Goal: Find specific page/section

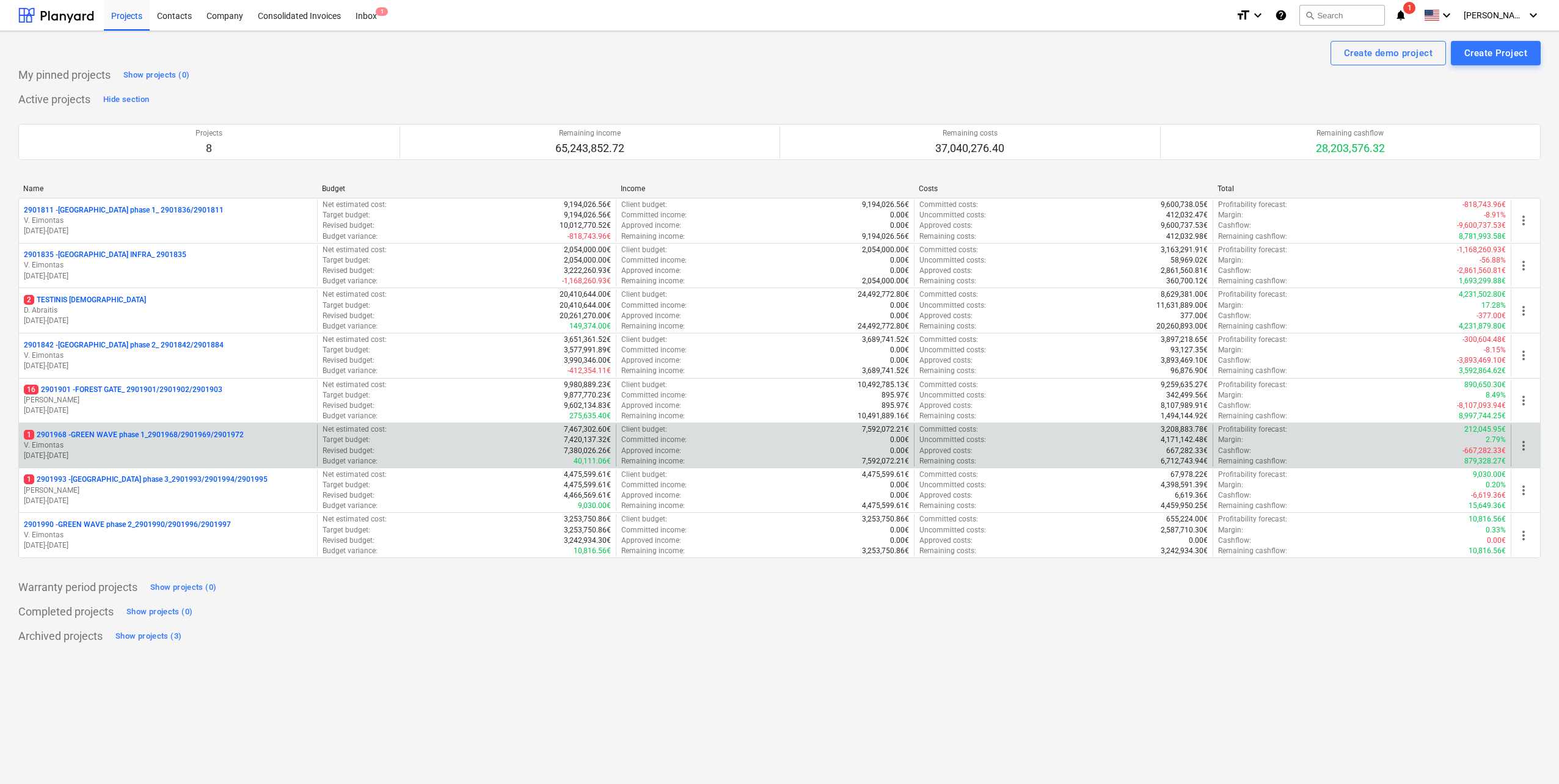
click at [176, 438] on p "1 2901968 - GREEN WAVE phase 1_2901968/2901969/2901972" at bounding box center [134, 434] width 220 height 11
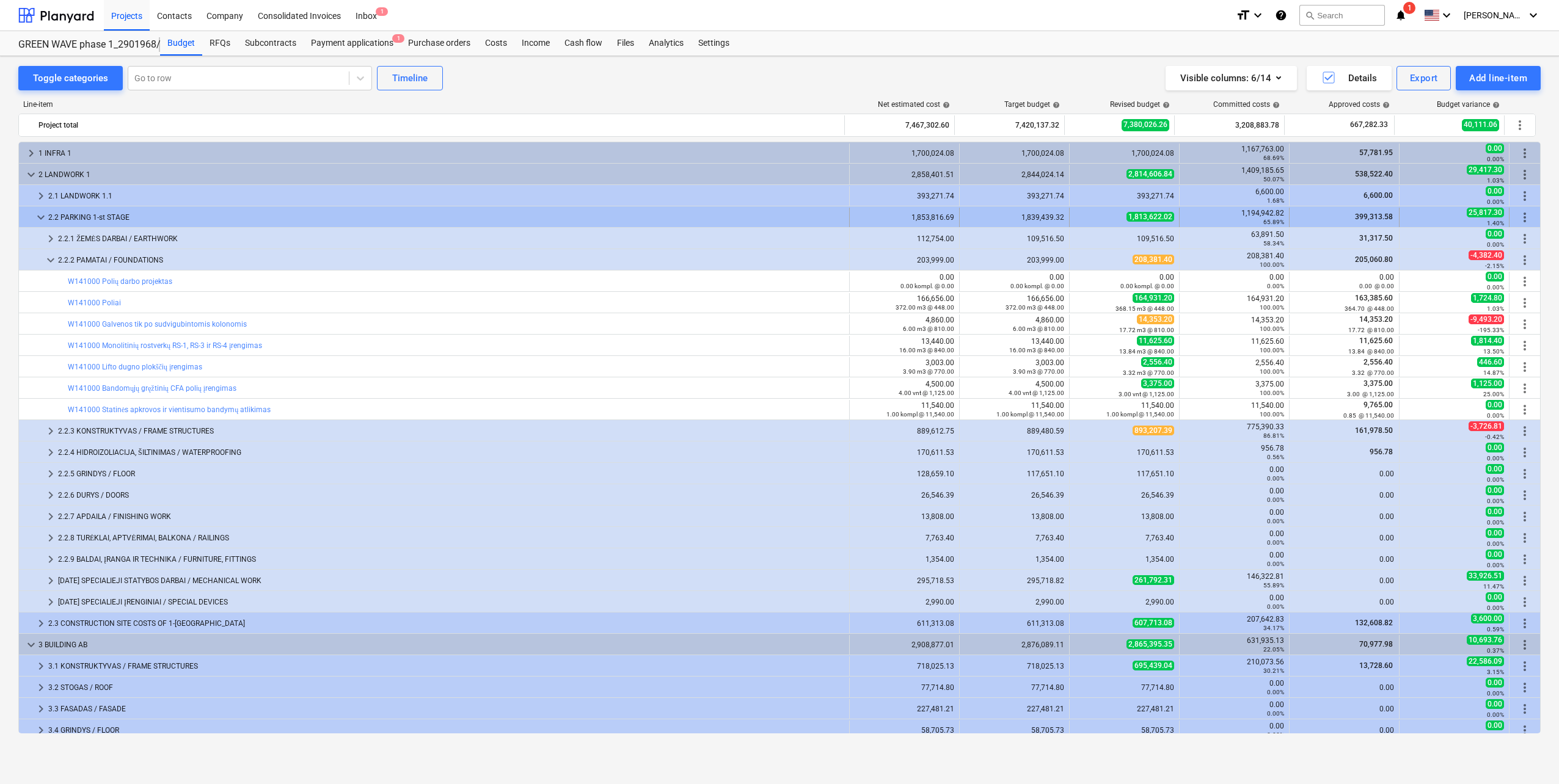
click at [41, 218] on span "keyboard_arrow_down" at bounding box center [41, 218] width 15 height 15
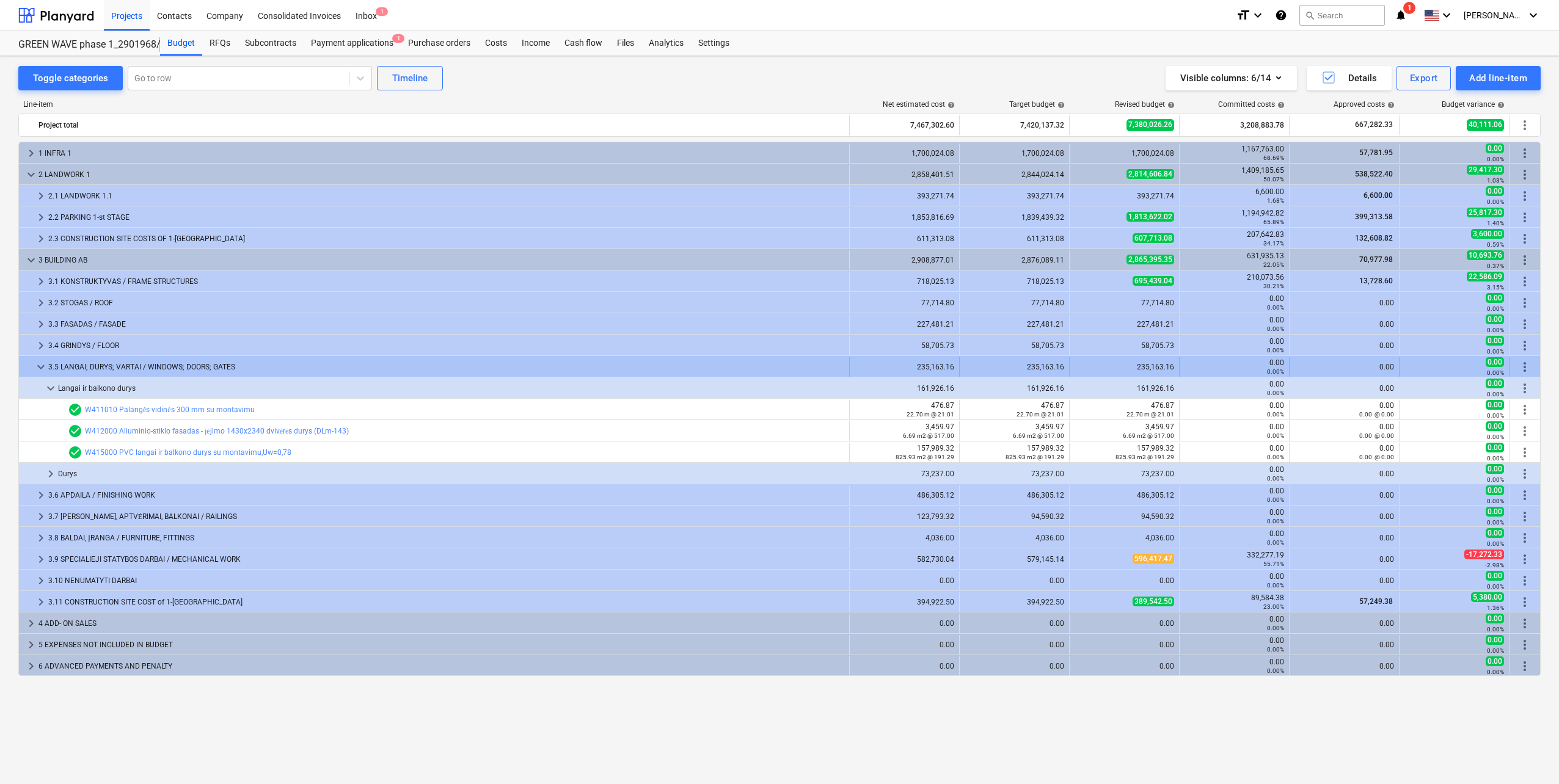
click at [33, 363] on div at bounding box center [29, 367] width 10 height 20
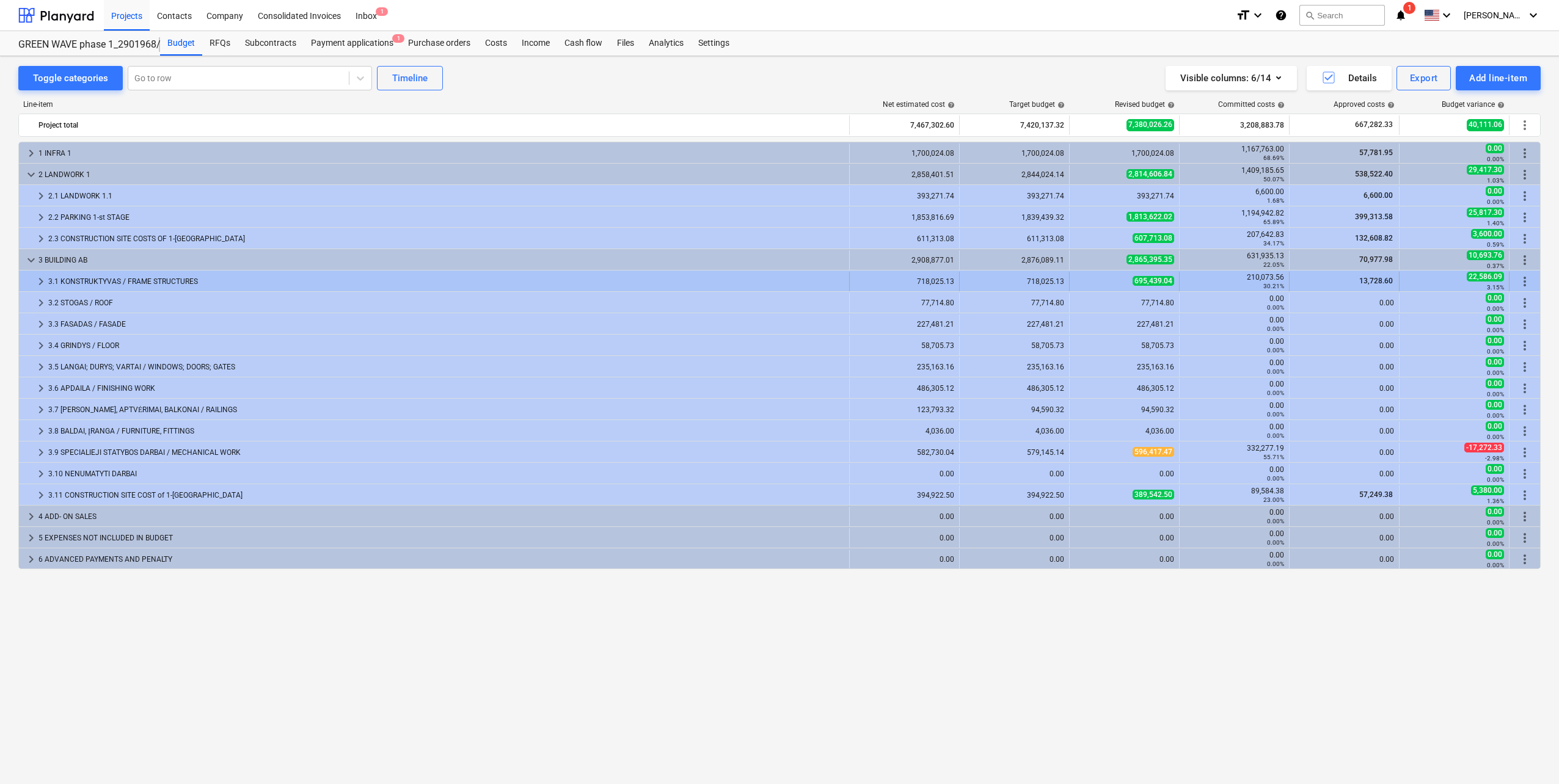
click at [48, 280] on div "3.1 KONSTRUKTYVAS / FRAME STRUCTURES" at bounding box center [446, 281] width 796 height 20
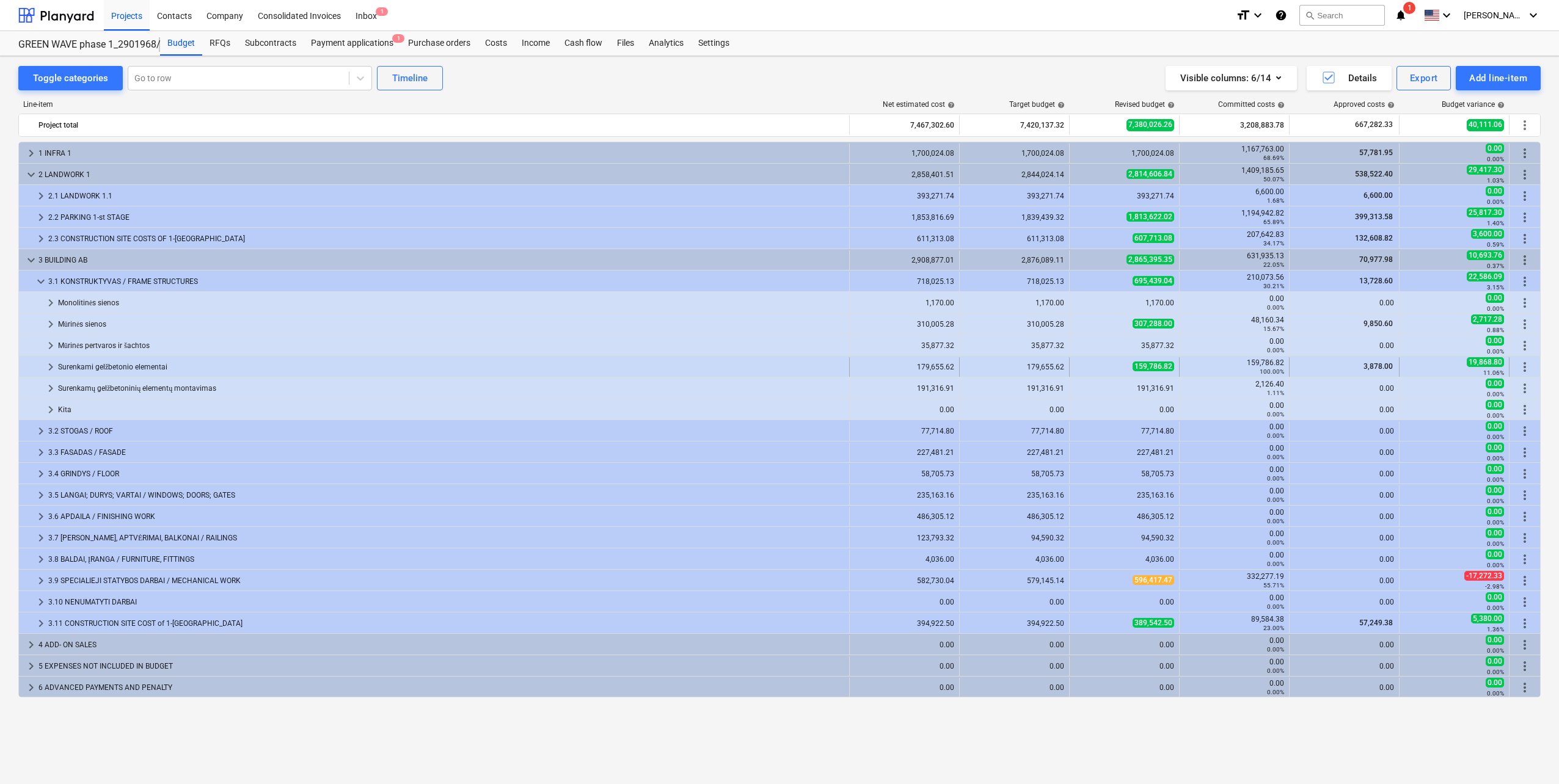
click at [50, 369] on span "keyboard_arrow_right" at bounding box center [51, 367] width 15 height 15
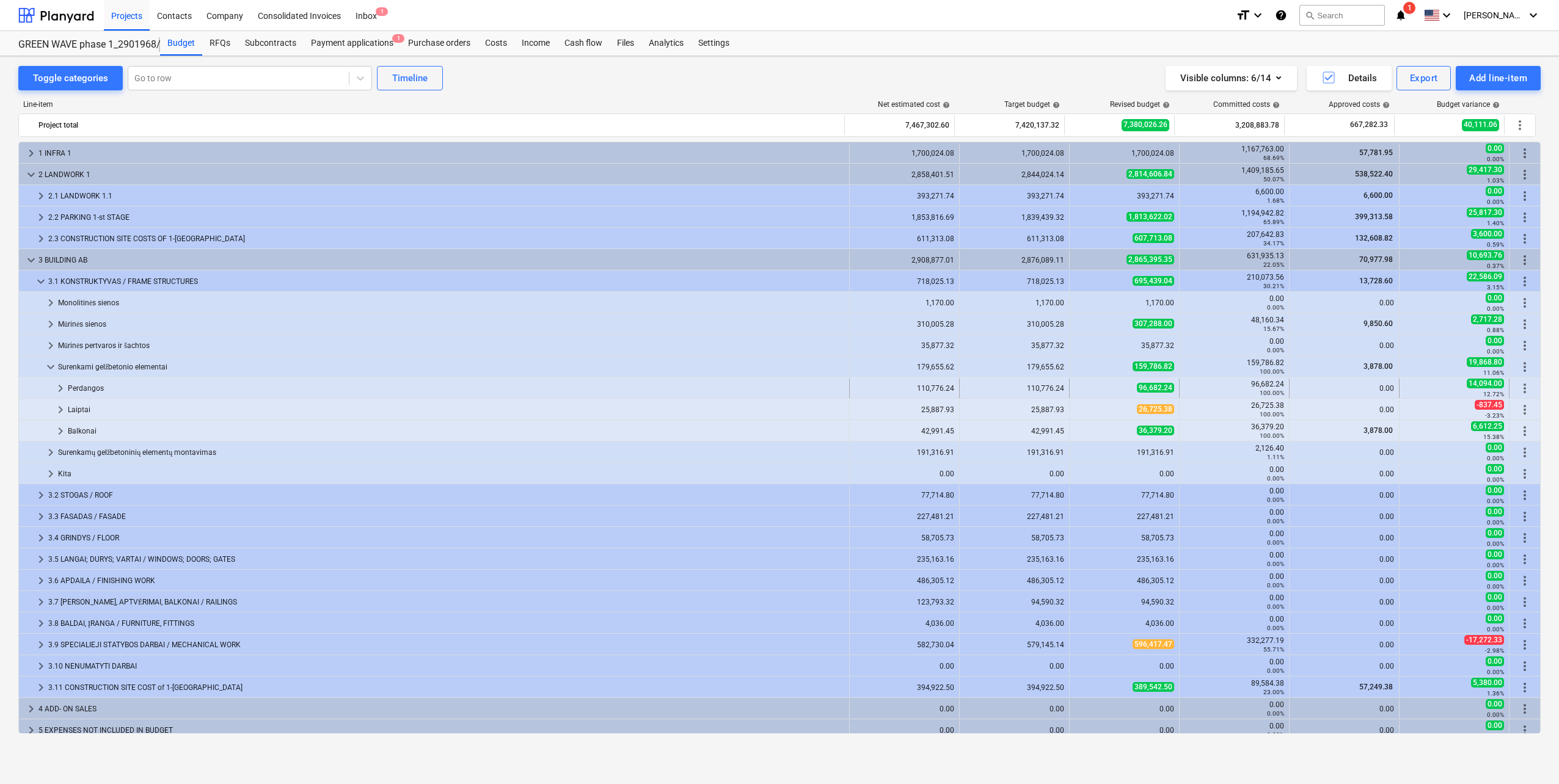
click at [55, 386] on span "keyboard_arrow_right" at bounding box center [60, 389] width 15 height 15
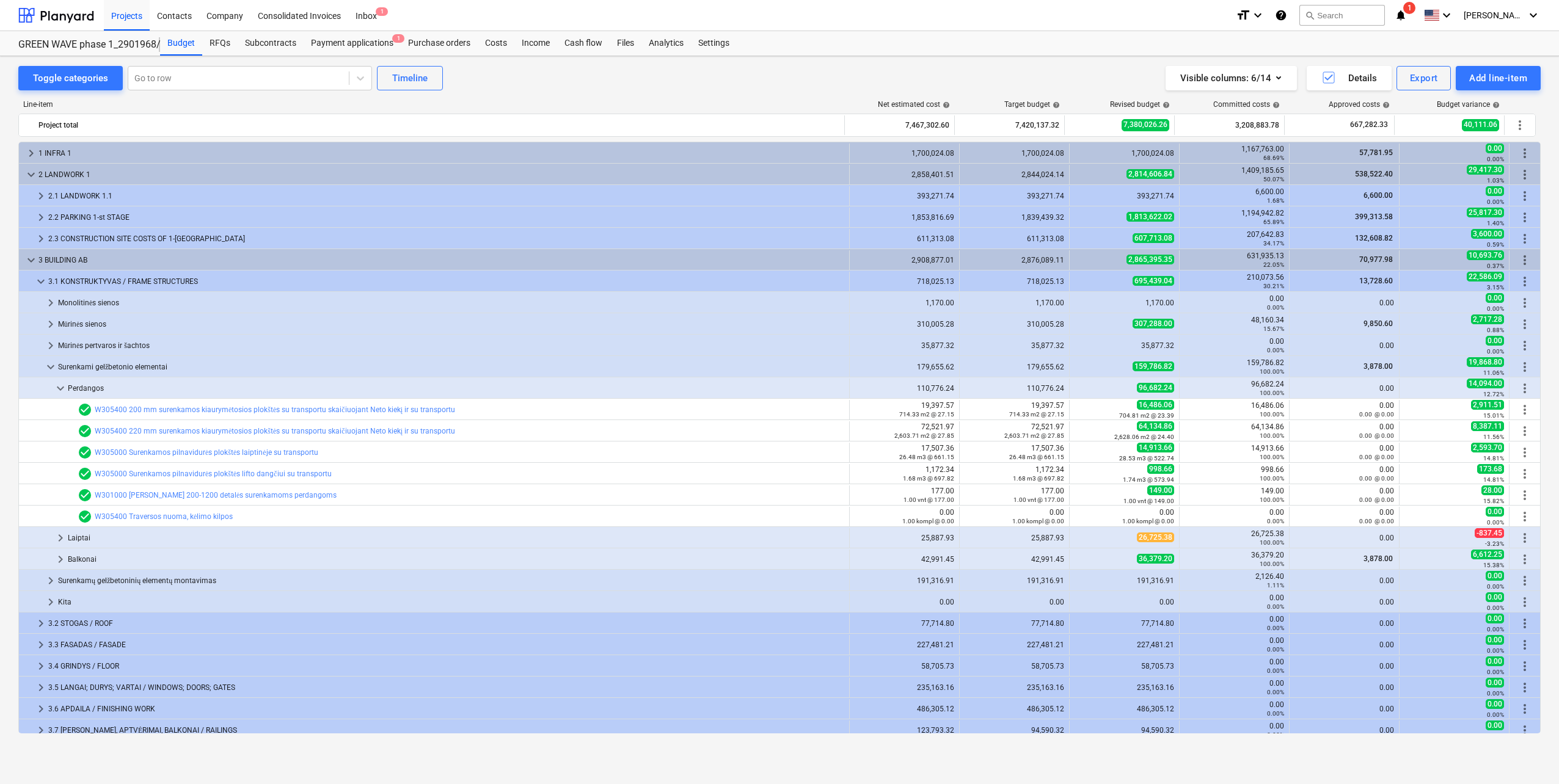
click at [55, 386] on span "keyboard_arrow_down" at bounding box center [60, 389] width 15 height 15
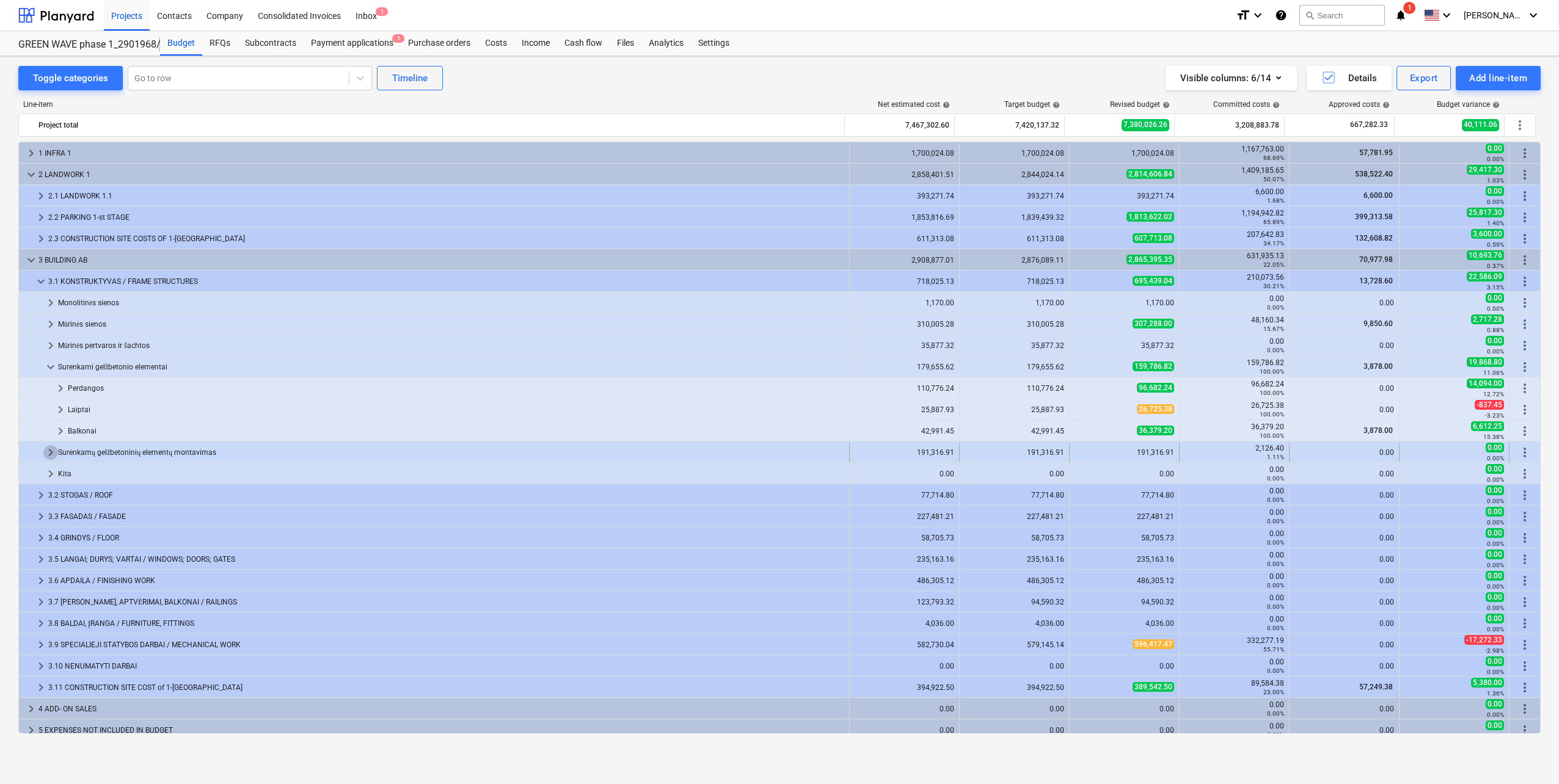
click at [53, 451] on span "keyboard_arrow_right" at bounding box center [51, 452] width 15 height 15
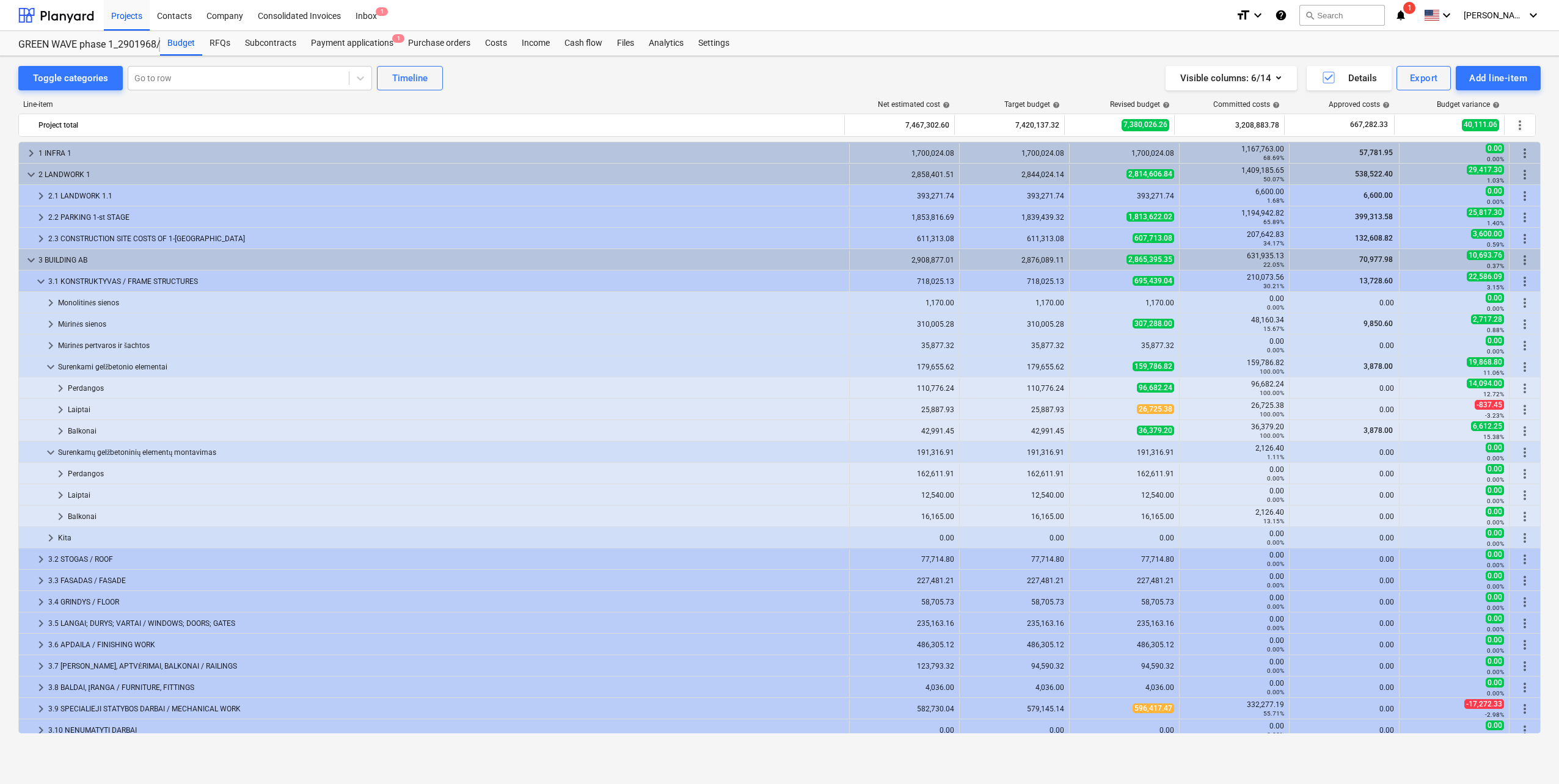
click at [53, 451] on span "keyboard_arrow_down" at bounding box center [51, 452] width 15 height 15
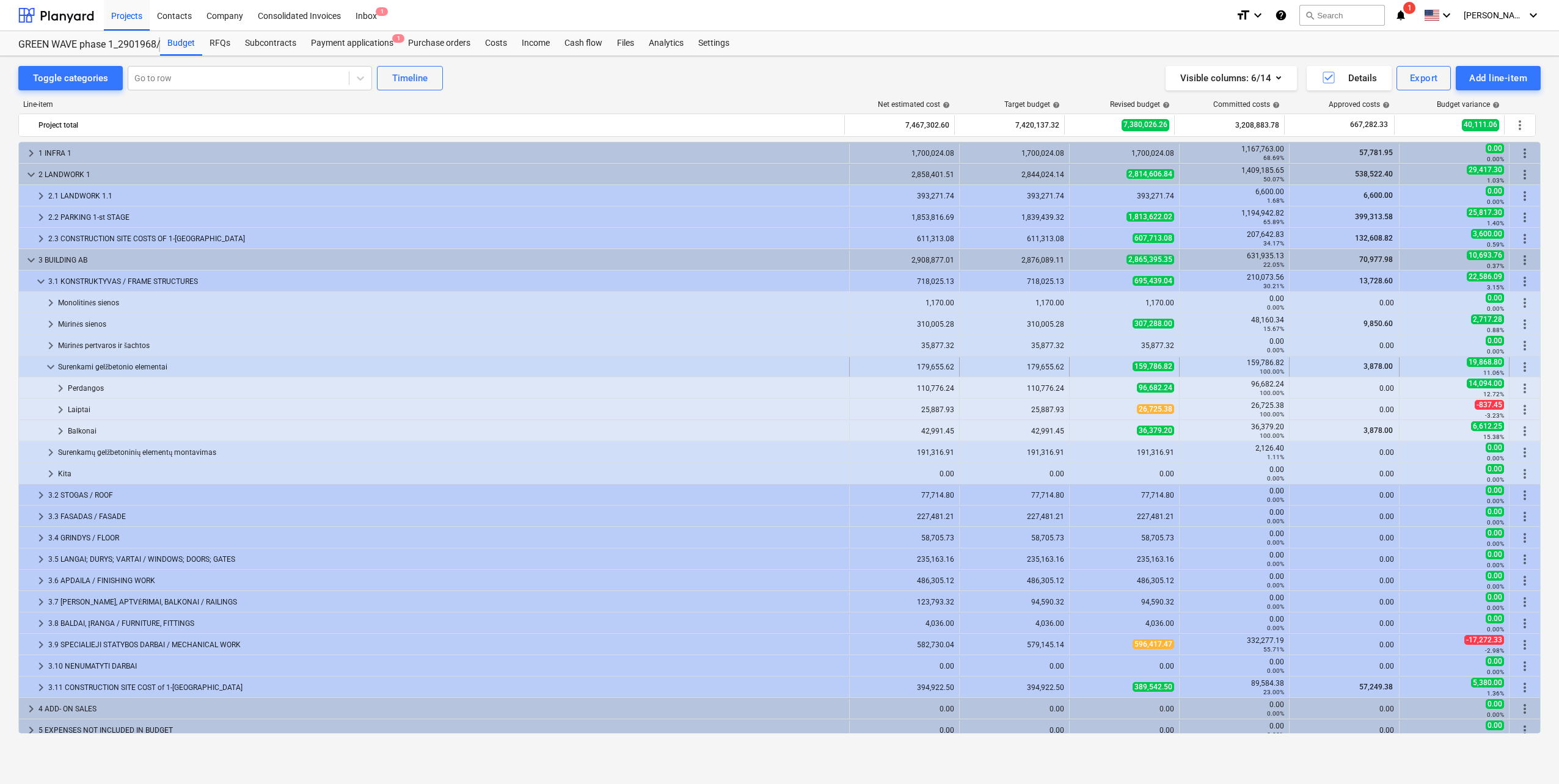
click at [45, 375] on div "keyboard_arrow_down" at bounding box center [51, 367] width 15 height 20
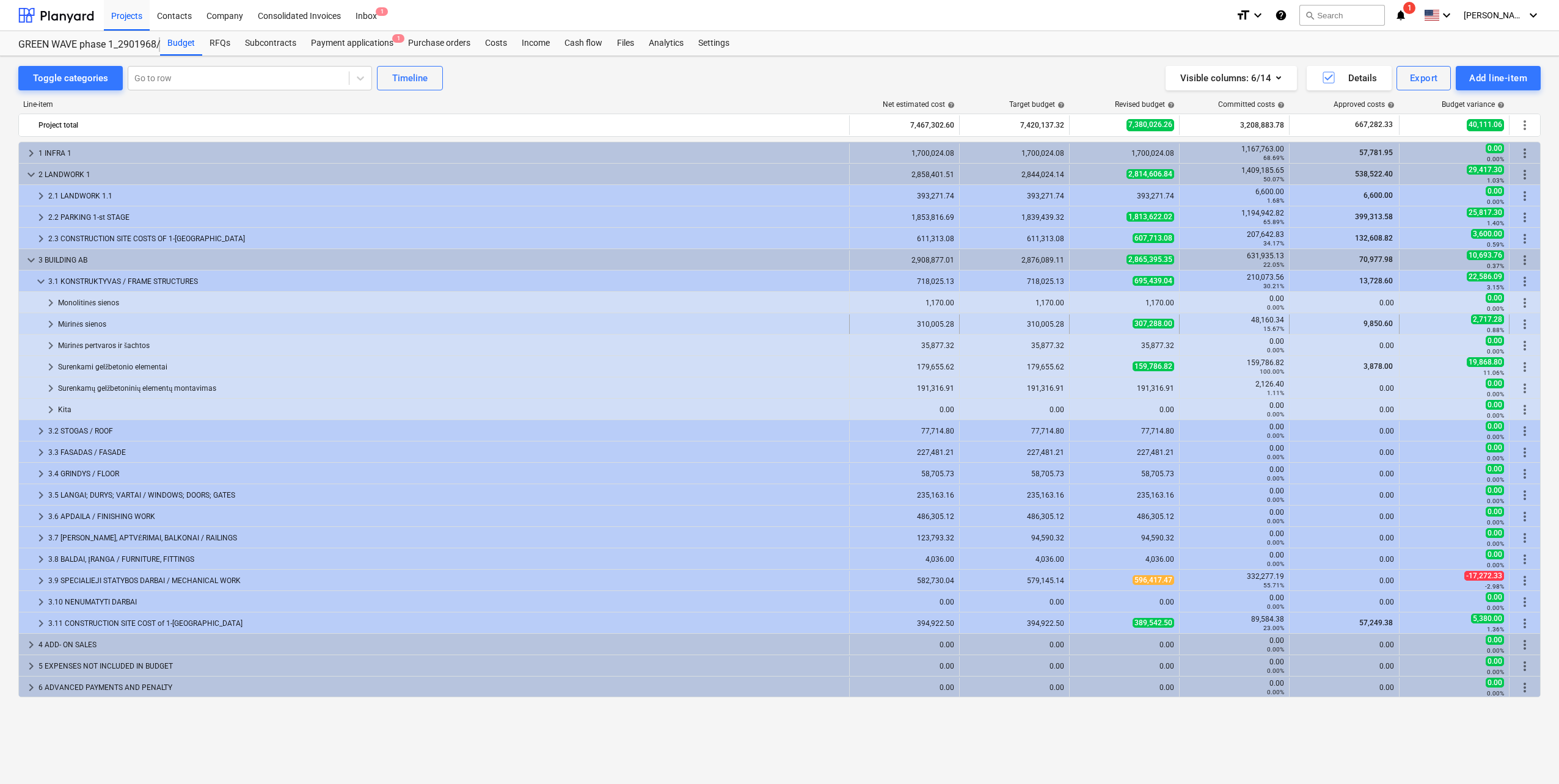
click at [51, 331] on span "keyboard_arrow_right" at bounding box center [51, 324] width 15 height 15
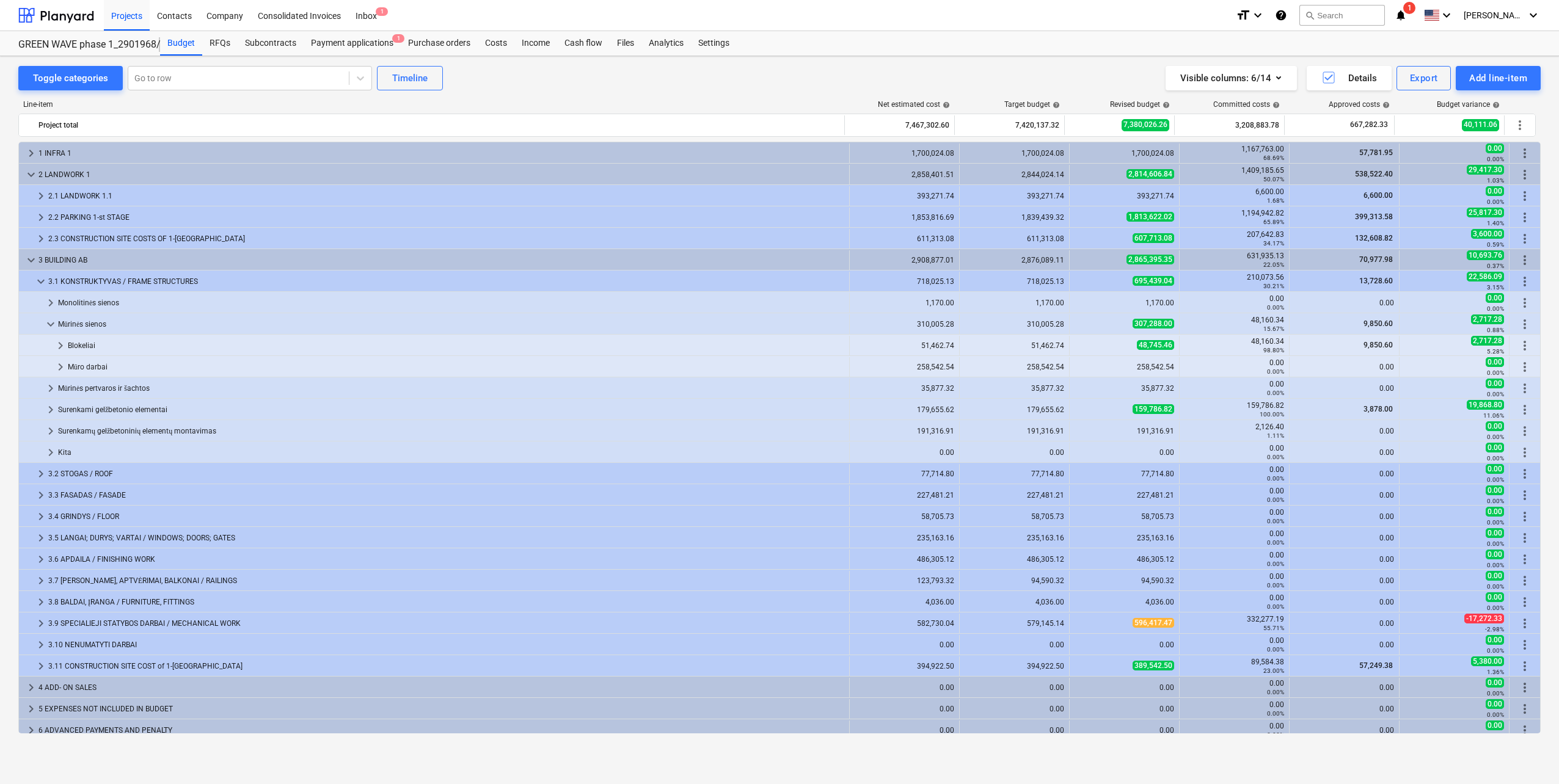
click at [50, 329] on span "keyboard_arrow_down" at bounding box center [51, 324] width 15 height 15
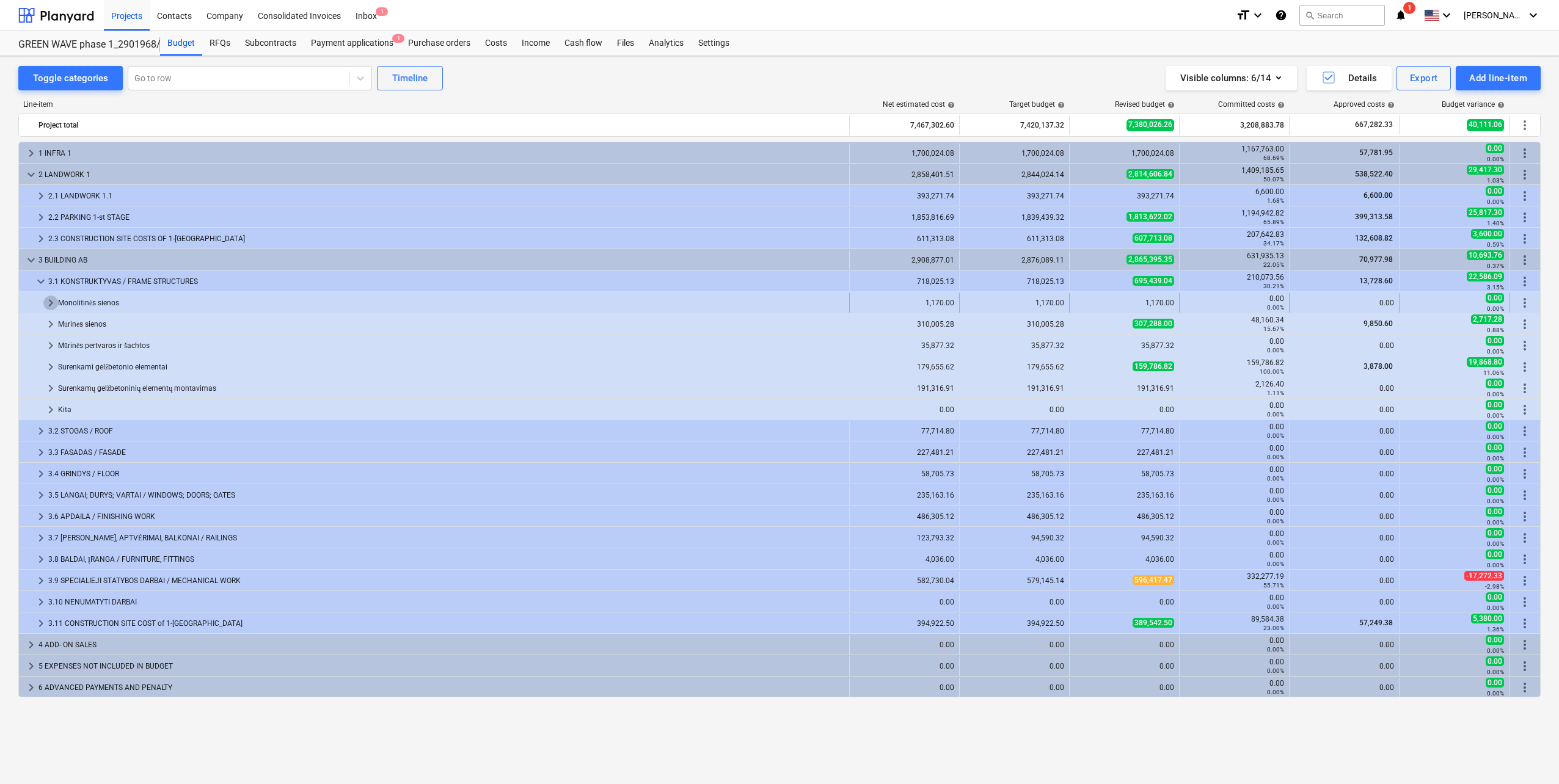
click at [52, 306] on span "keyboard_arrow_right" at bounding box center [51, 303] width 15 height 15
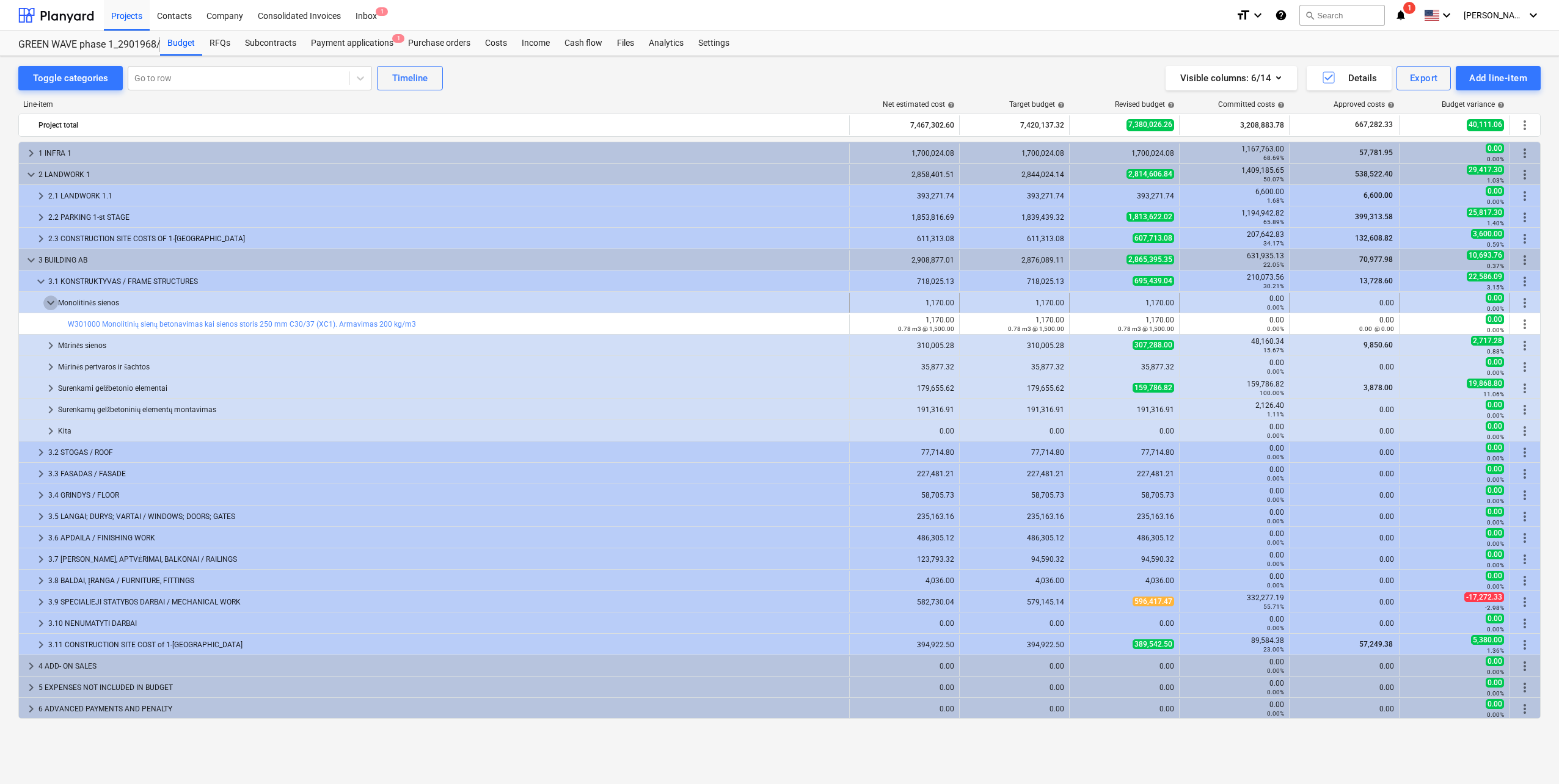
click at [52, 305] on span "keyboard_arrow_down" at bounding box center [51, 303] width 15 height 15
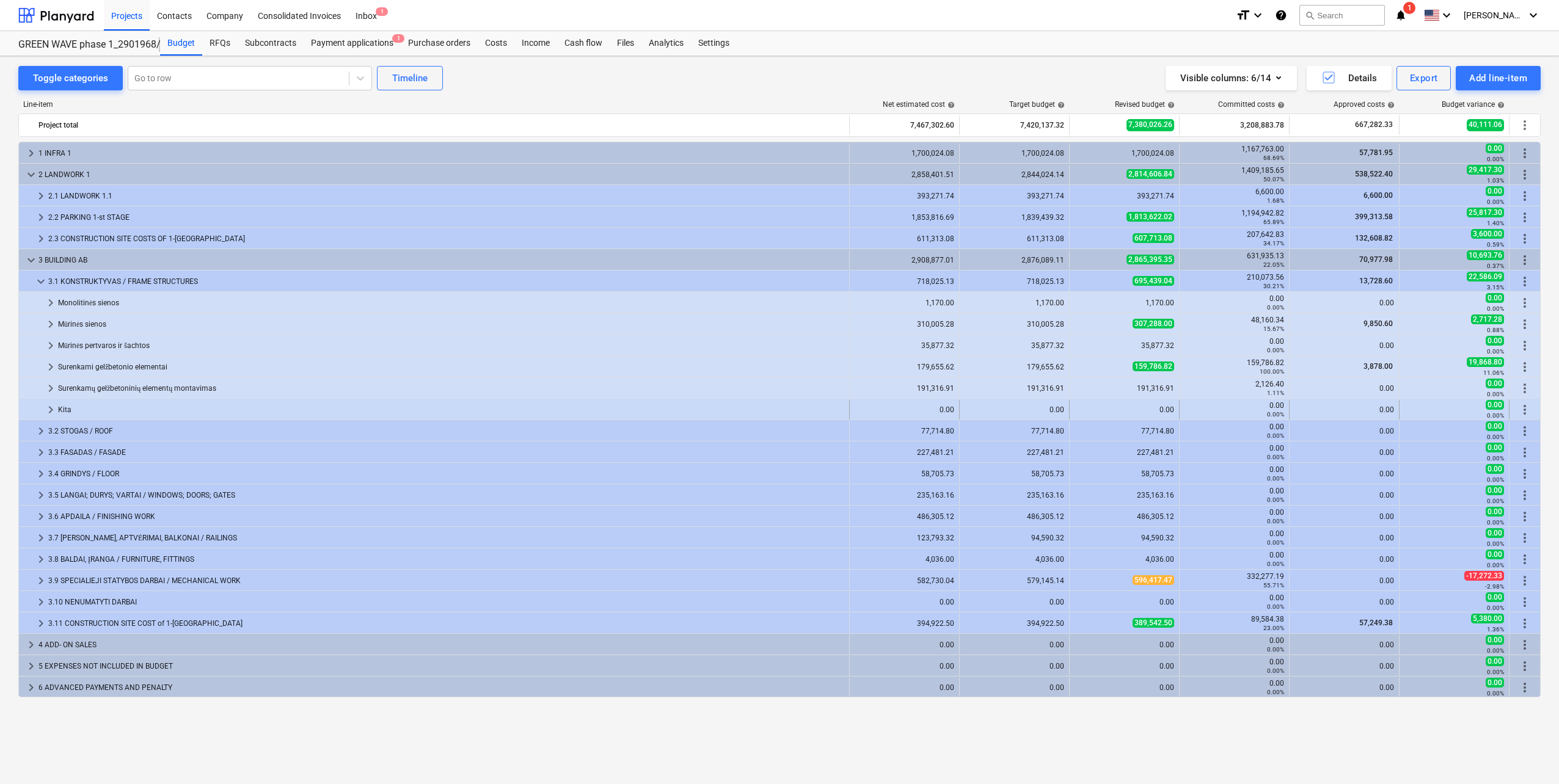
click at [45, 412] on span "keyboard_arrow_right" at bounding box center [51, 410] width 15 height 15
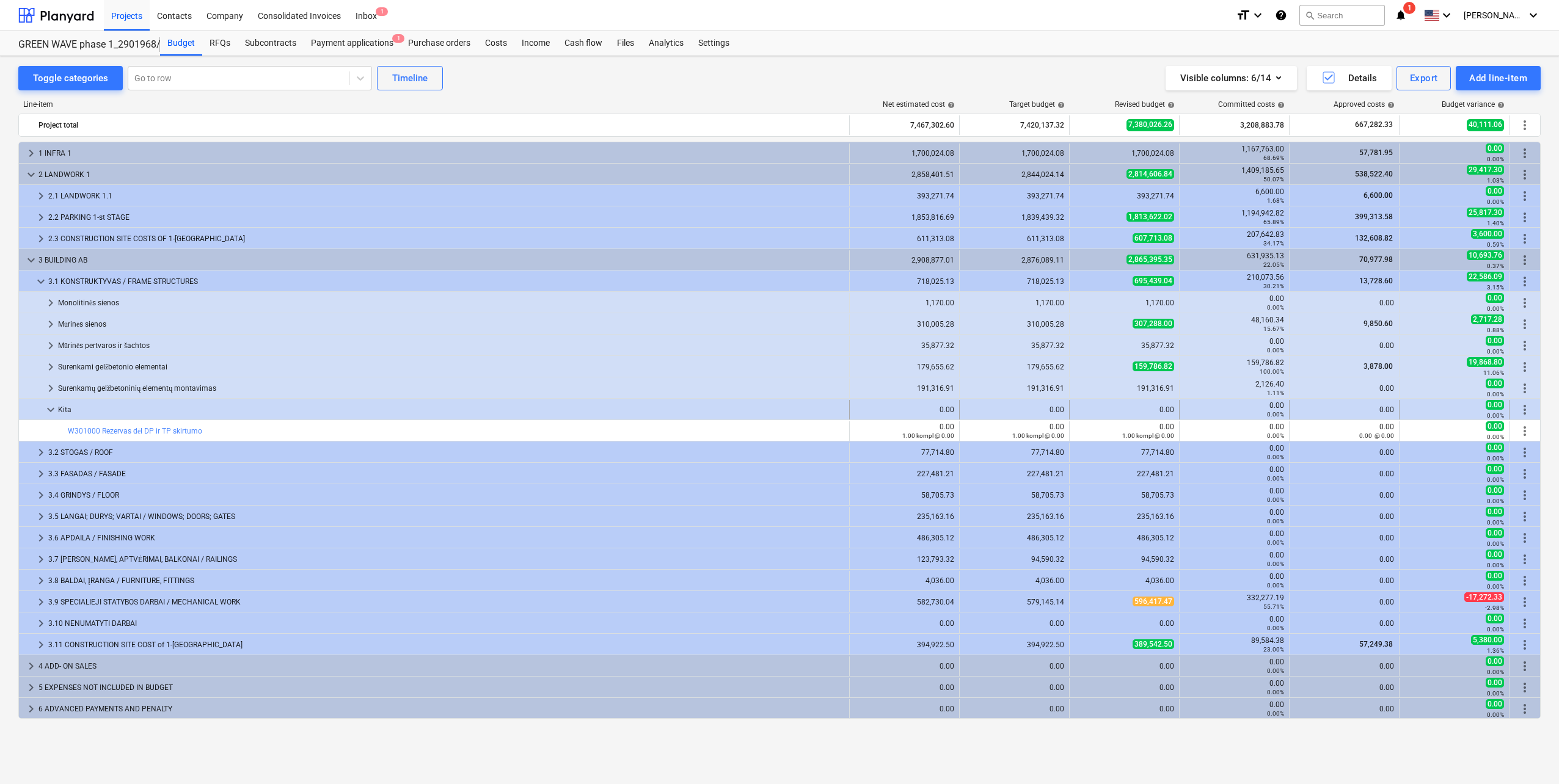
click at [50, 414] on span "keyboard_arrow_down" at bounding box center [51, 410] width 15 height 15
